Goal: Information Seeking & Learning: Find specific fact

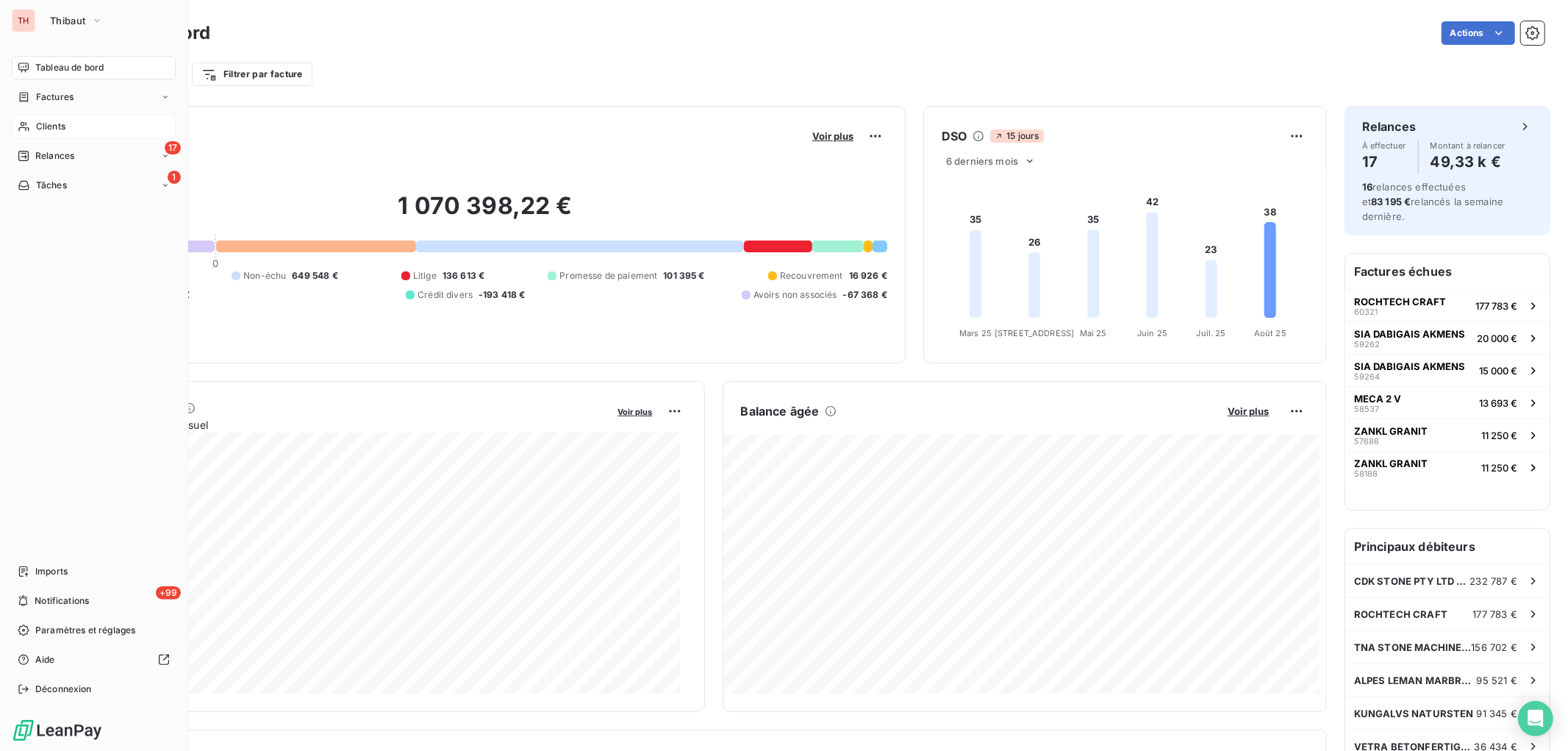
click at [52, 123] on span "Clients" at bounding box center [51, 127] width 30 height 13
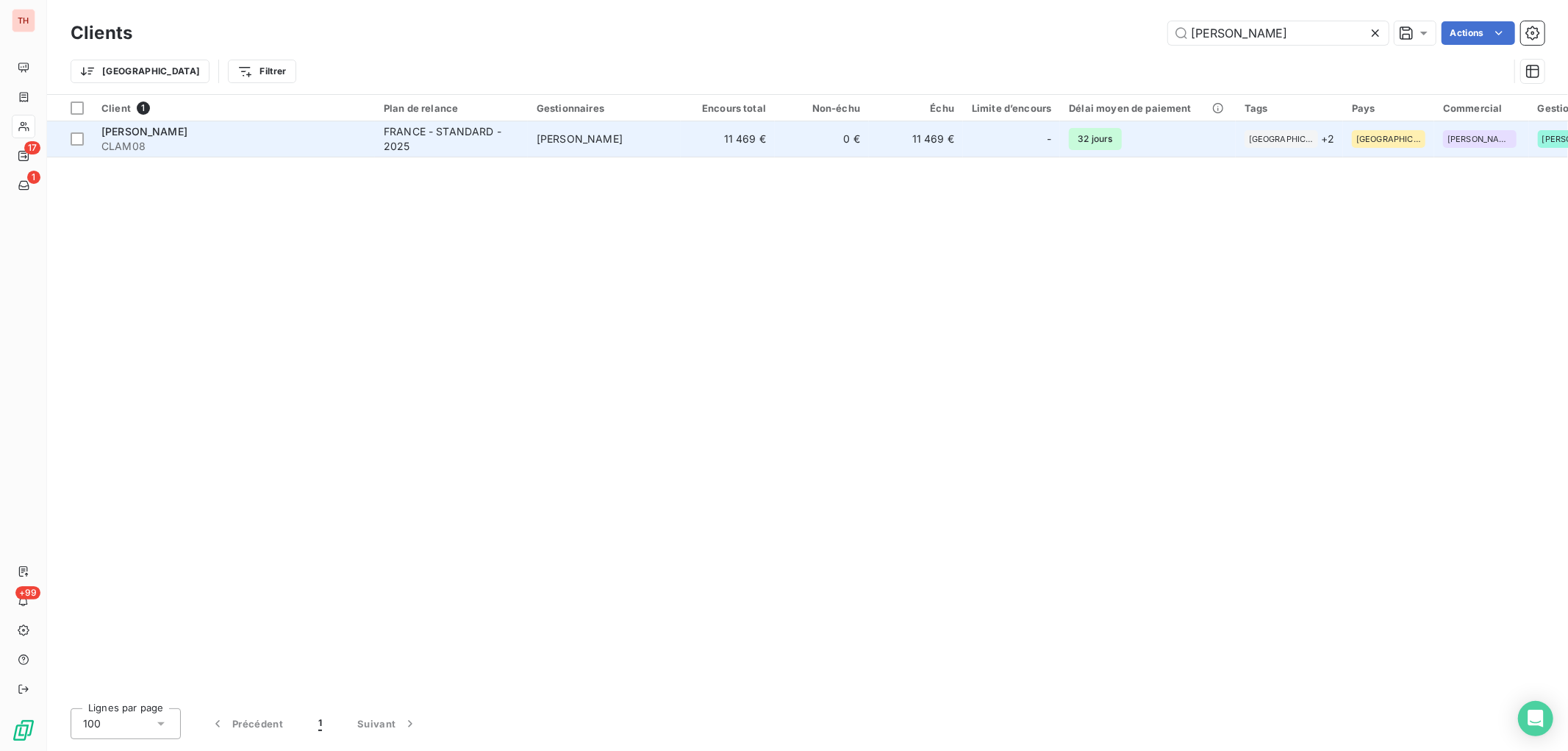
type input "[PERSON_NAME]"
click at [350, 139] on span "CLAM08" at bounding box center [234, 146] width 265 height 14
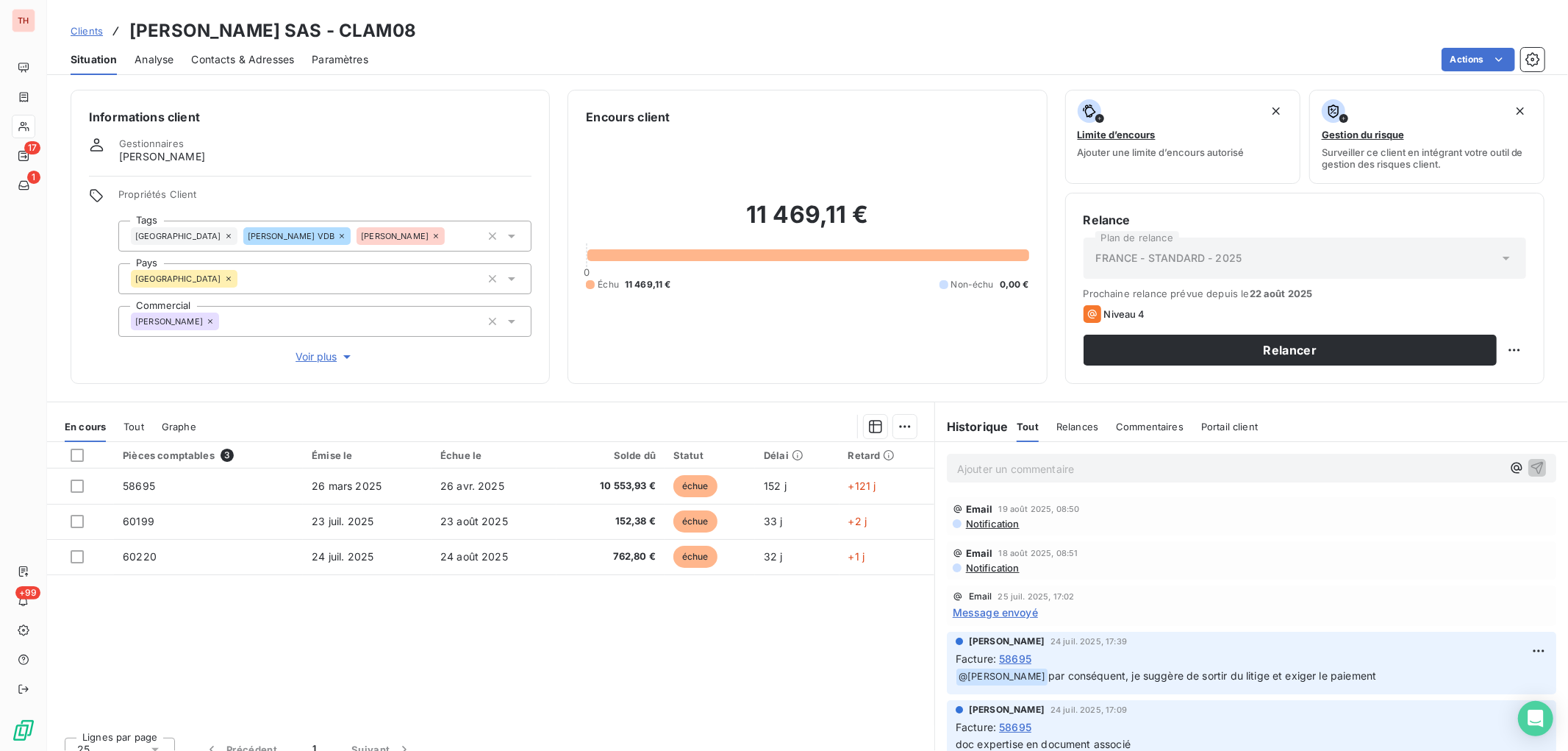
click at [325, 350] on span "Voir plus" at bounding box center [325, 356] width 59 height 14
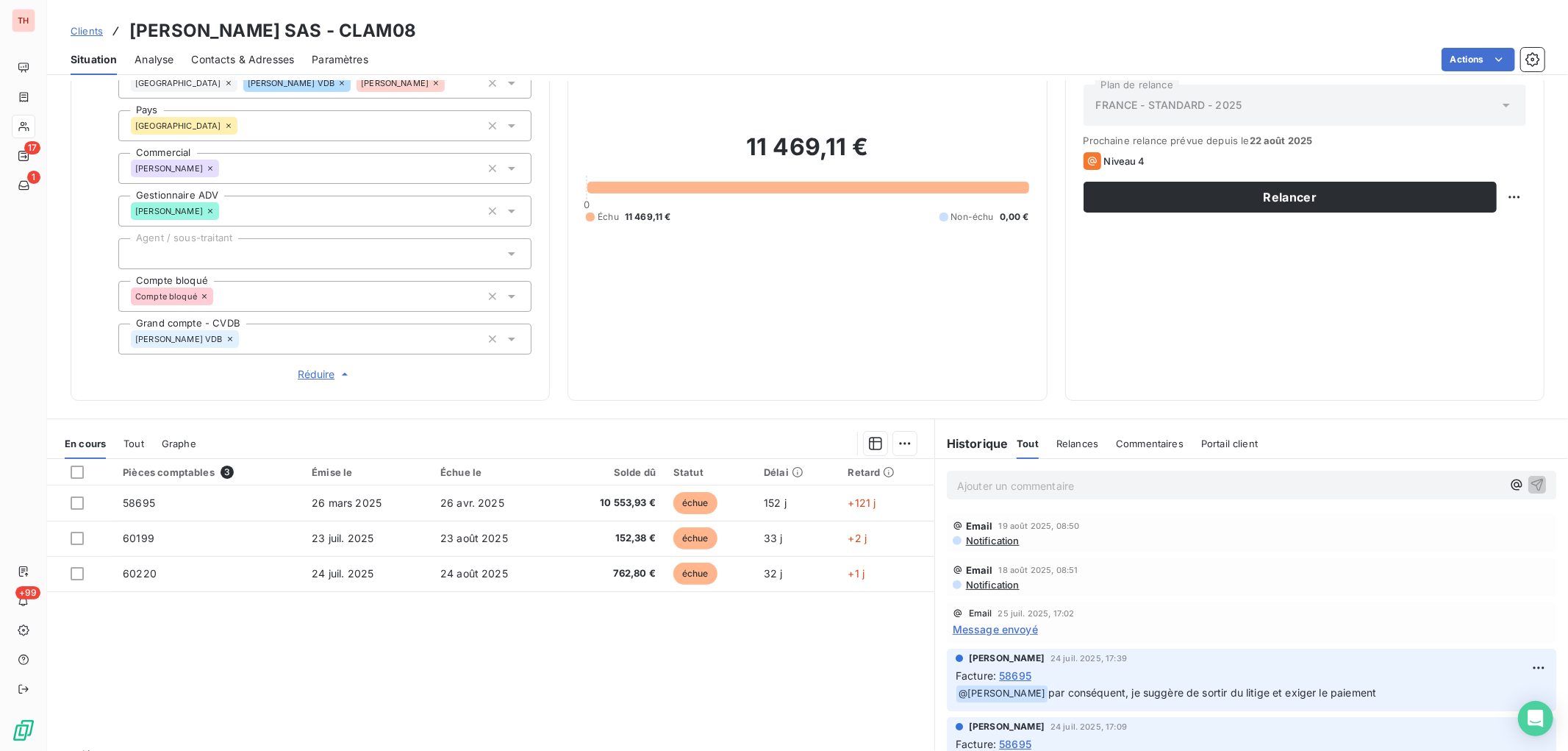
scroll to position [187, 0]
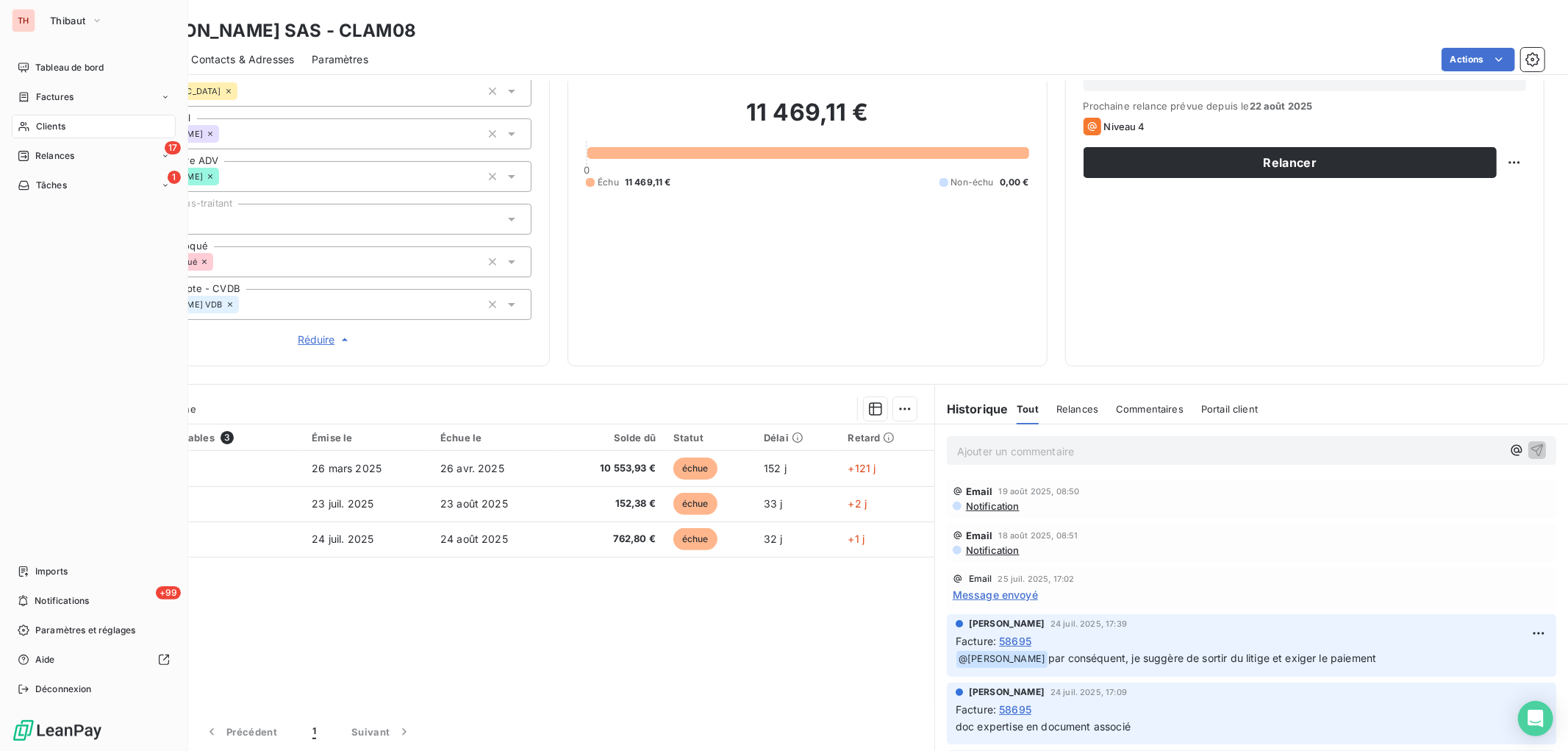
click at [54, 124] on span "Clients" at bounding box center [51, 127] width 30 height 13
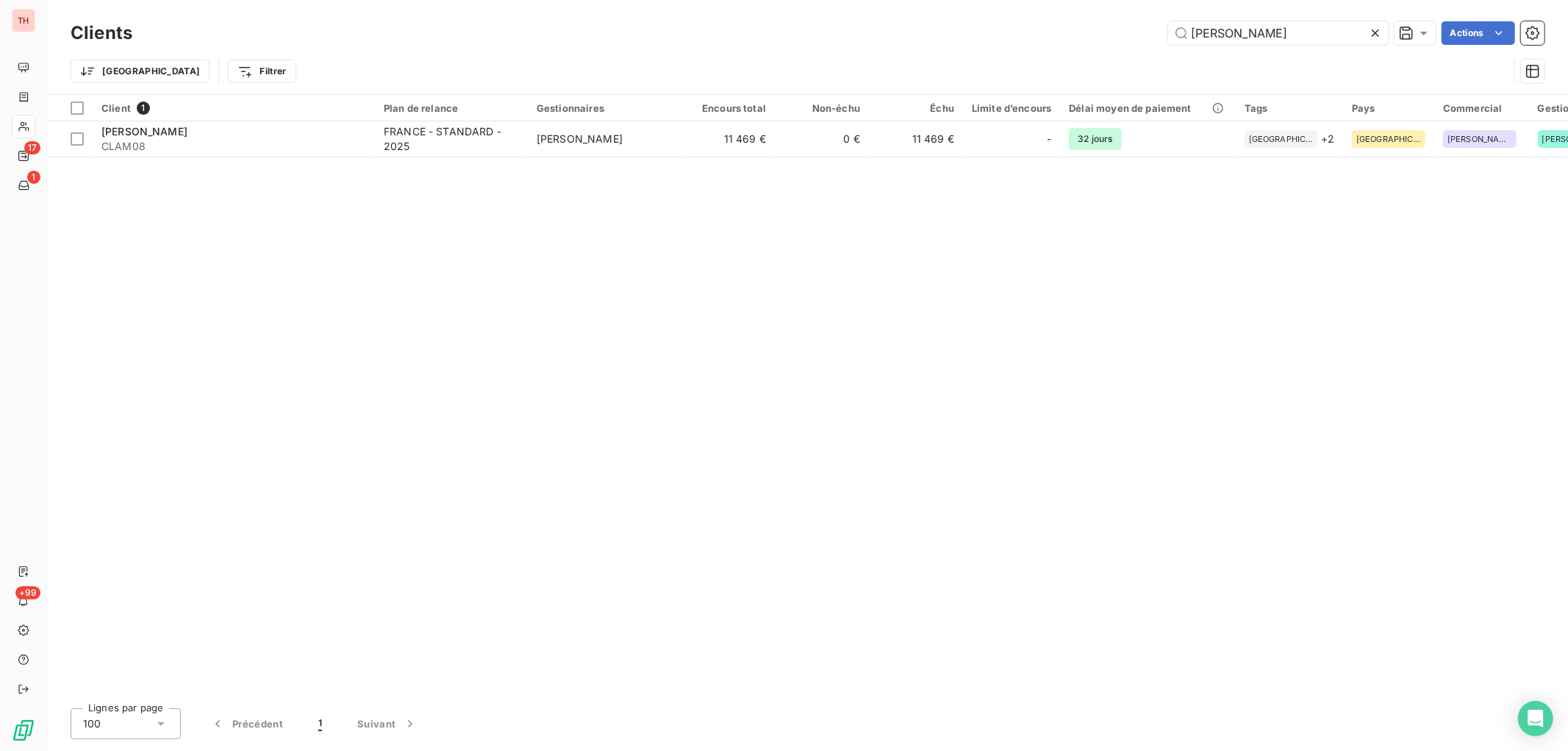
drag, startPoint x: 1250, startPoint y: 32, endPoint x: 1150, endPoint y: 35, distance: 100.0
click at [1150, 35] on div "[PERSON_NAME] Actions" at bounding box center [847, 33] width 1394 height 24
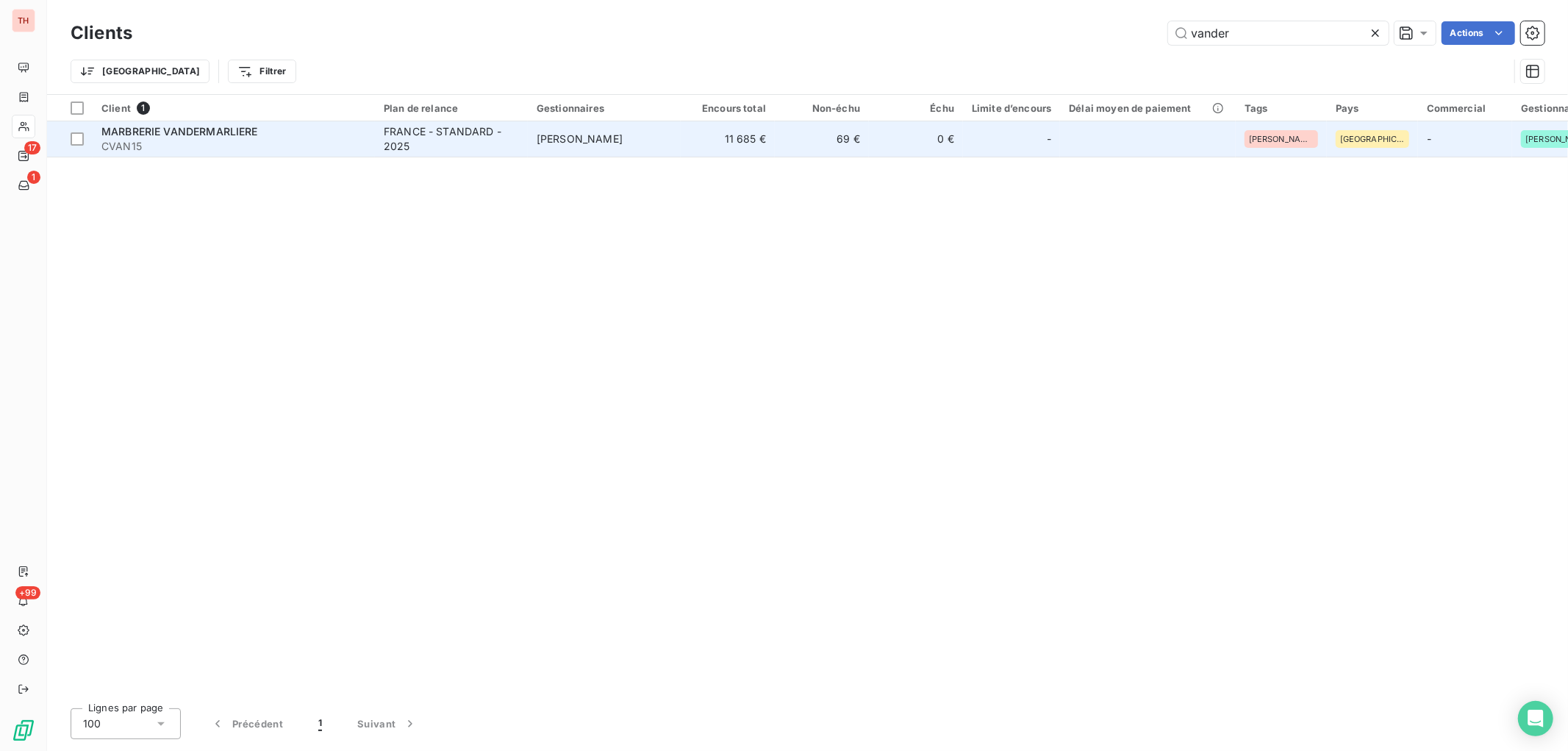
type input "vander"
click at [262, 136] on div "MARBRERIE VANDERMARLIERE" at bounding box center [234, 131] width 265 height 14
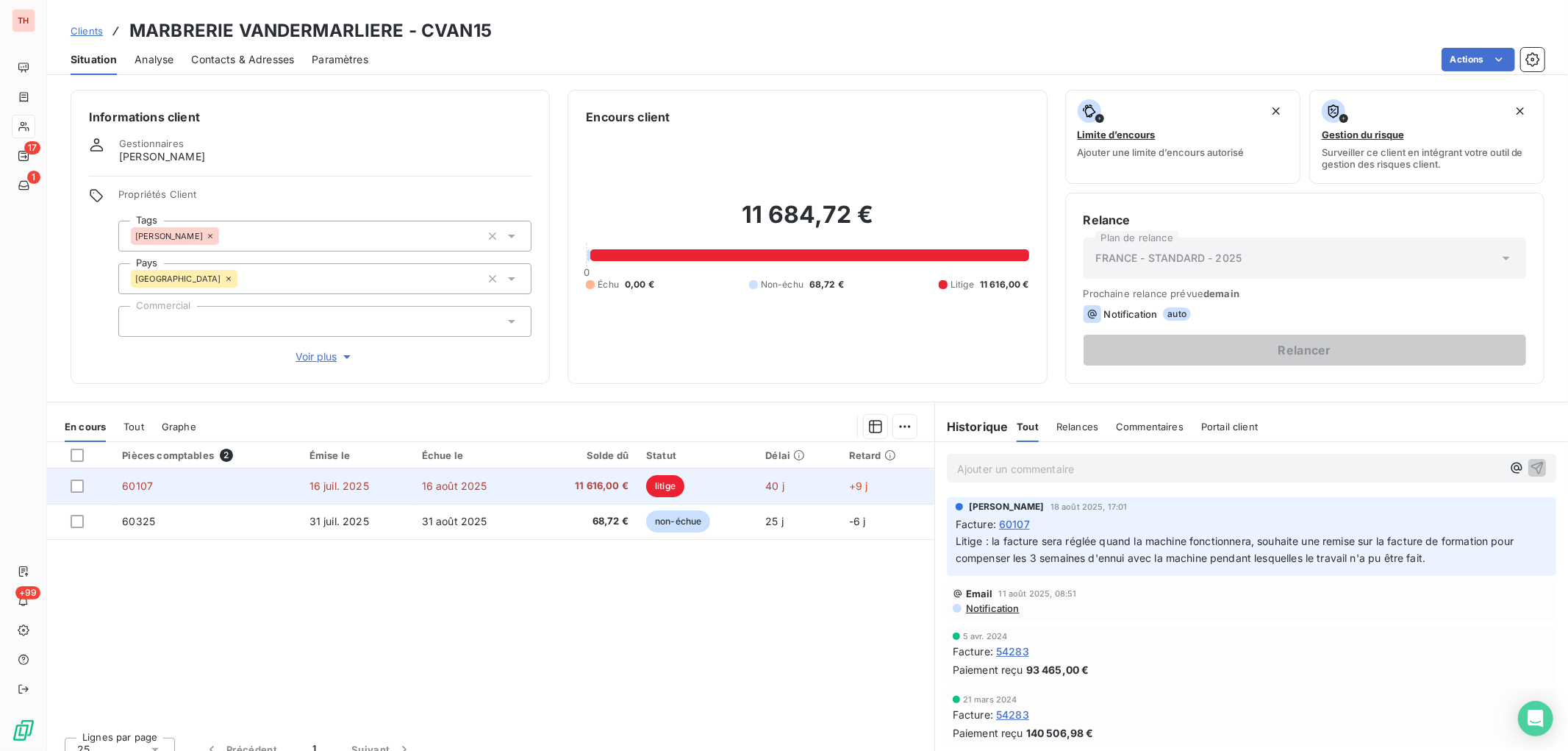
click at [506, 479] on td "16 août 2025" at bounding box center [473, 486] width 121 height 36
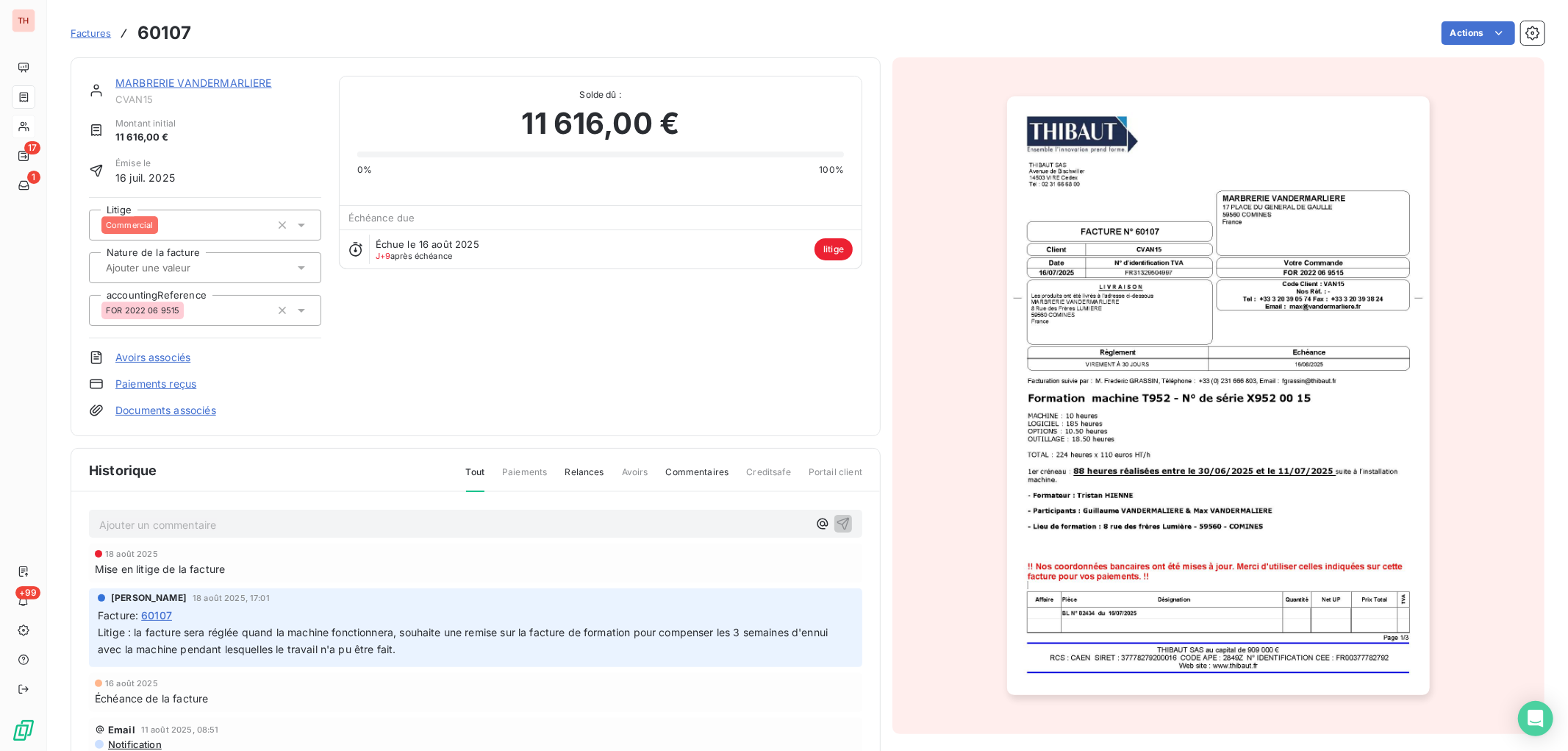
click at [196, 81] on link "MARBRERIE VANDERMARLIERE" at bounding box center [193, 83] width 157 height 12
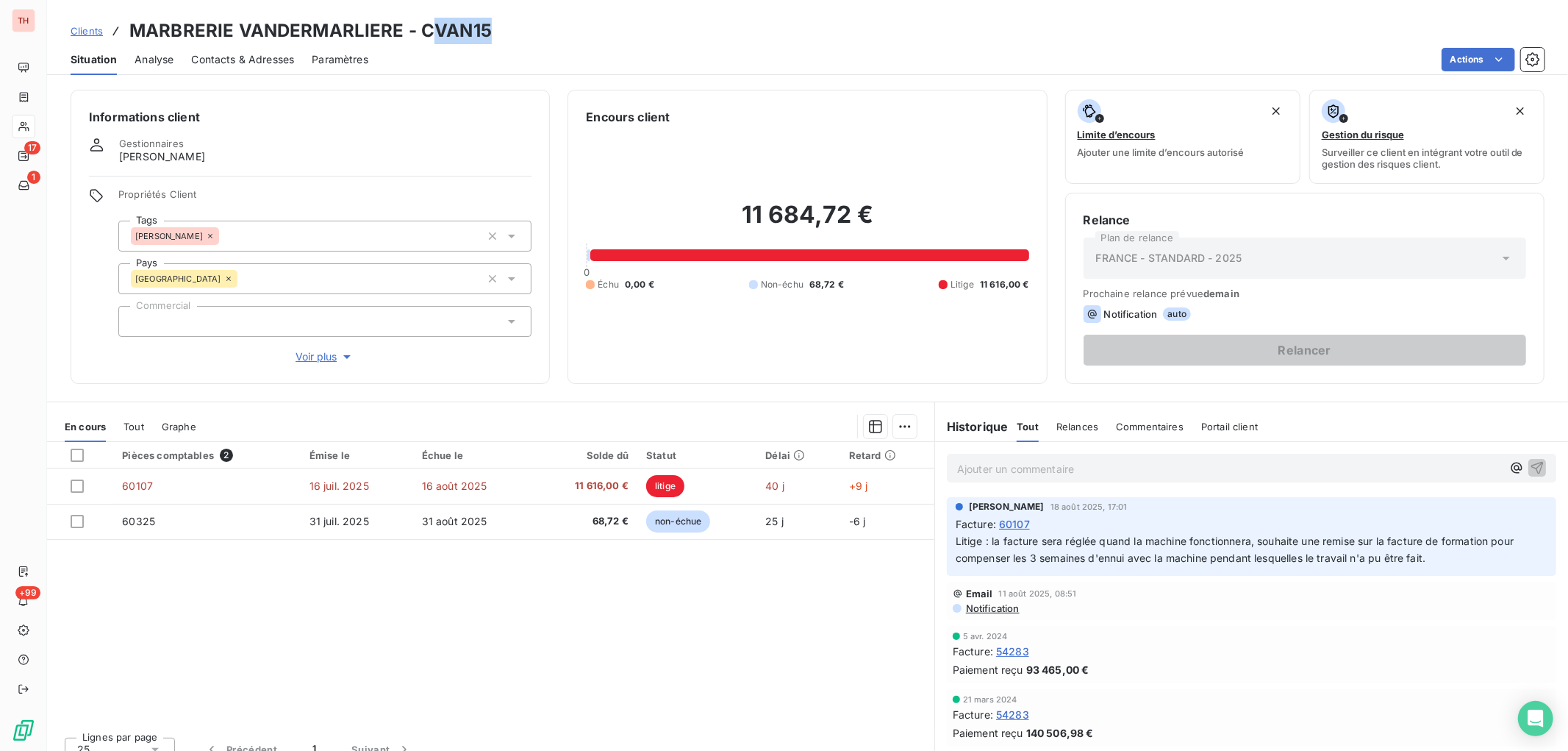
drag, startPoint x: 490, startPoint y: 27, endPoint x: 435, endPoint y: 24, distance: 55.1
click at [435, 24] on div "Clients MARBRERIE VANDERMARLIERE - CVAN15" at bounding box center [808, 31] width 1521 height 27
copy h3 "VAN15"
